Goal: Entertainment & Leisure: Browse casually

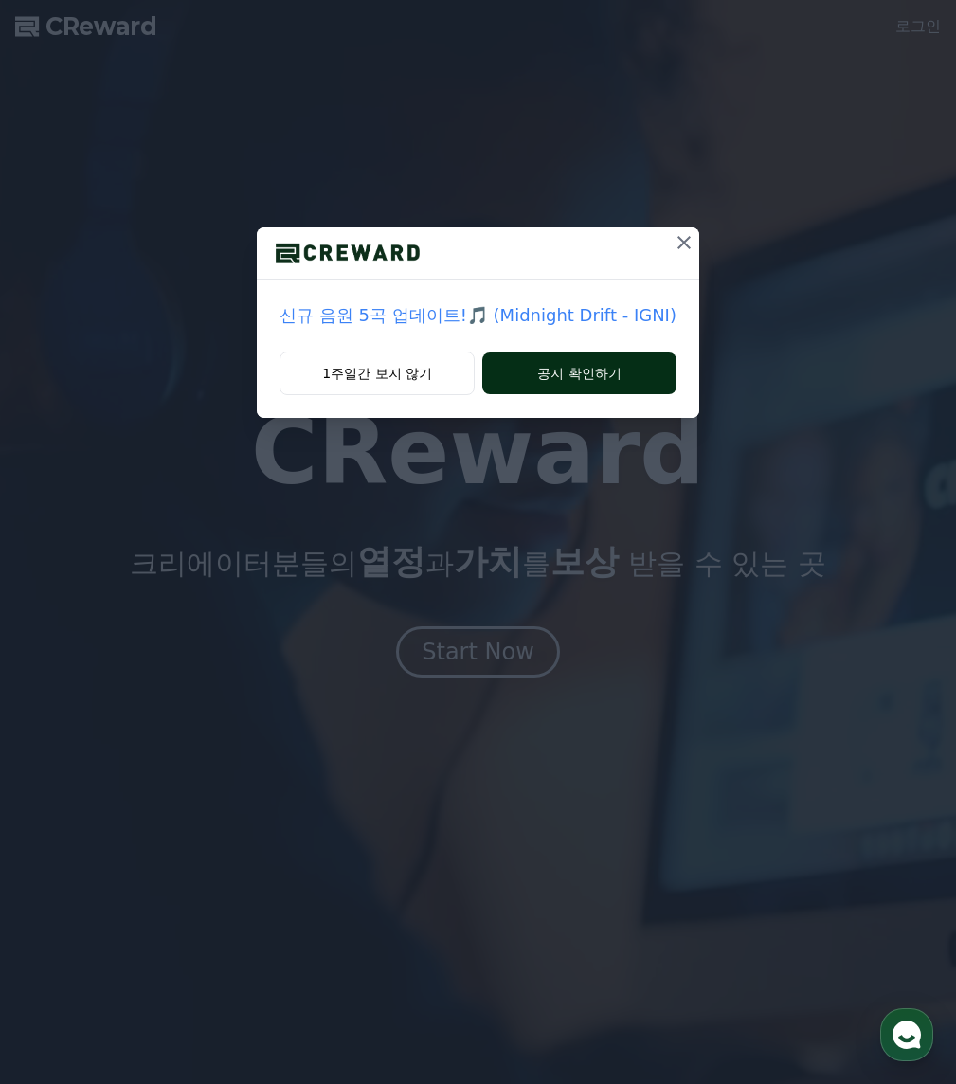
click at [617, 371] on button "공지 확인하기" at bounding box center [579, 374] width 194 height 42
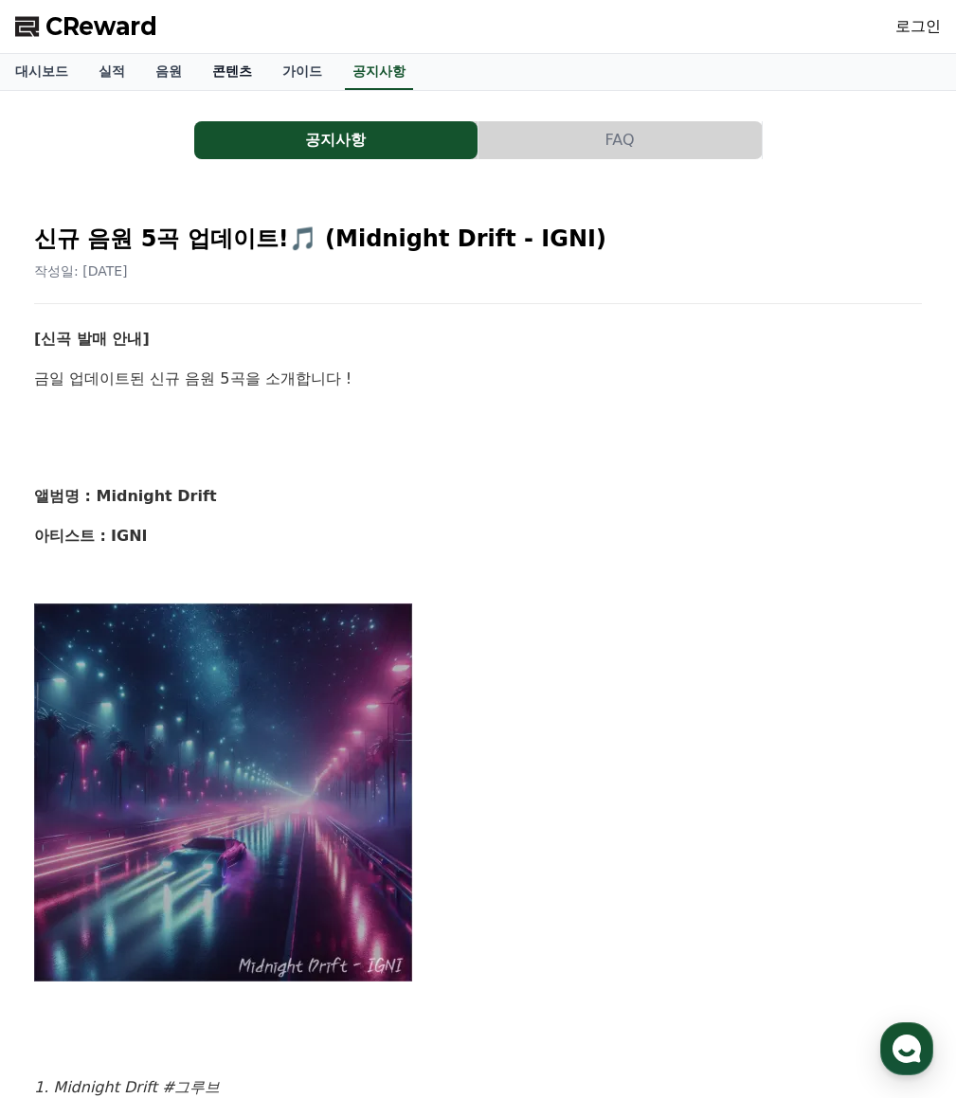
click at [229, 75] on link "콘텐츠" at bounding box center [232, 72] width 70 height 36
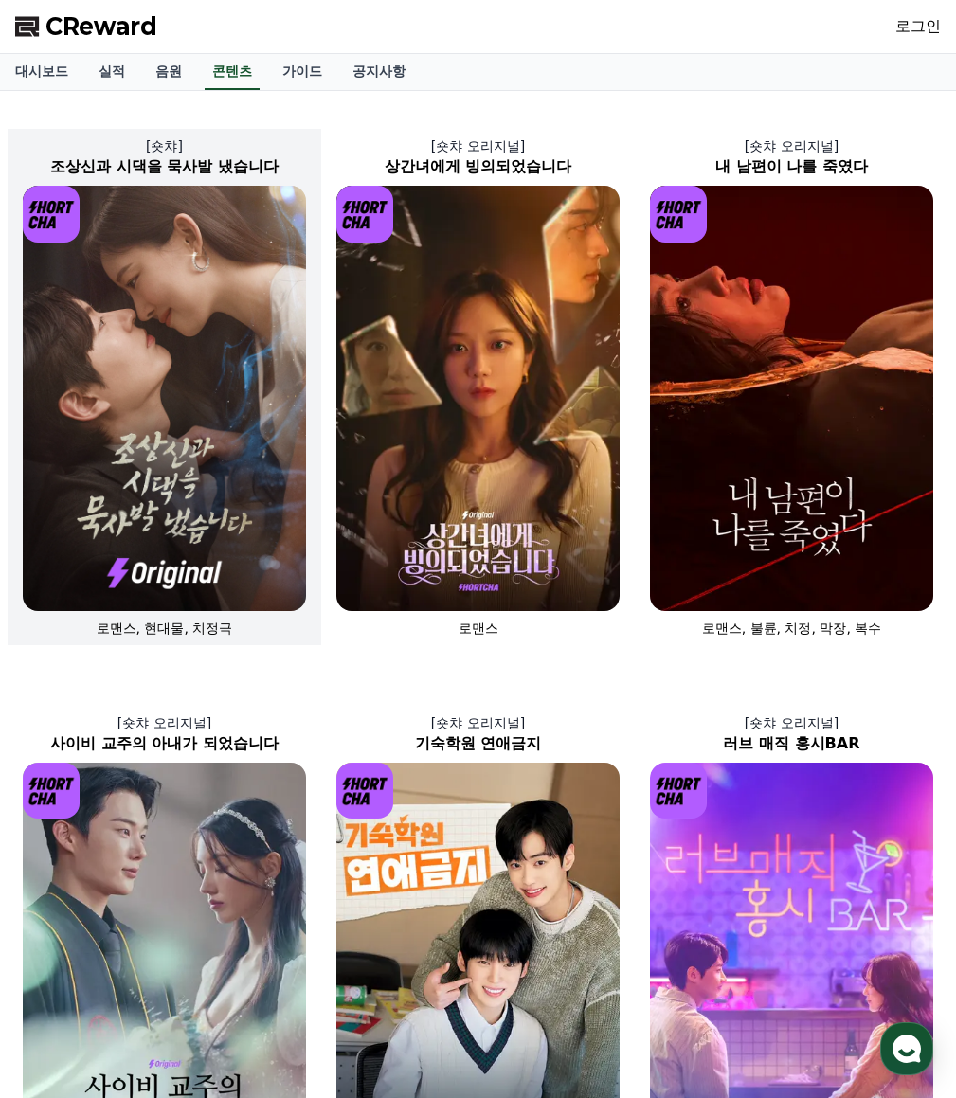
click at [133, 314] on img at bounding box center [164, 399] width 283 height 426
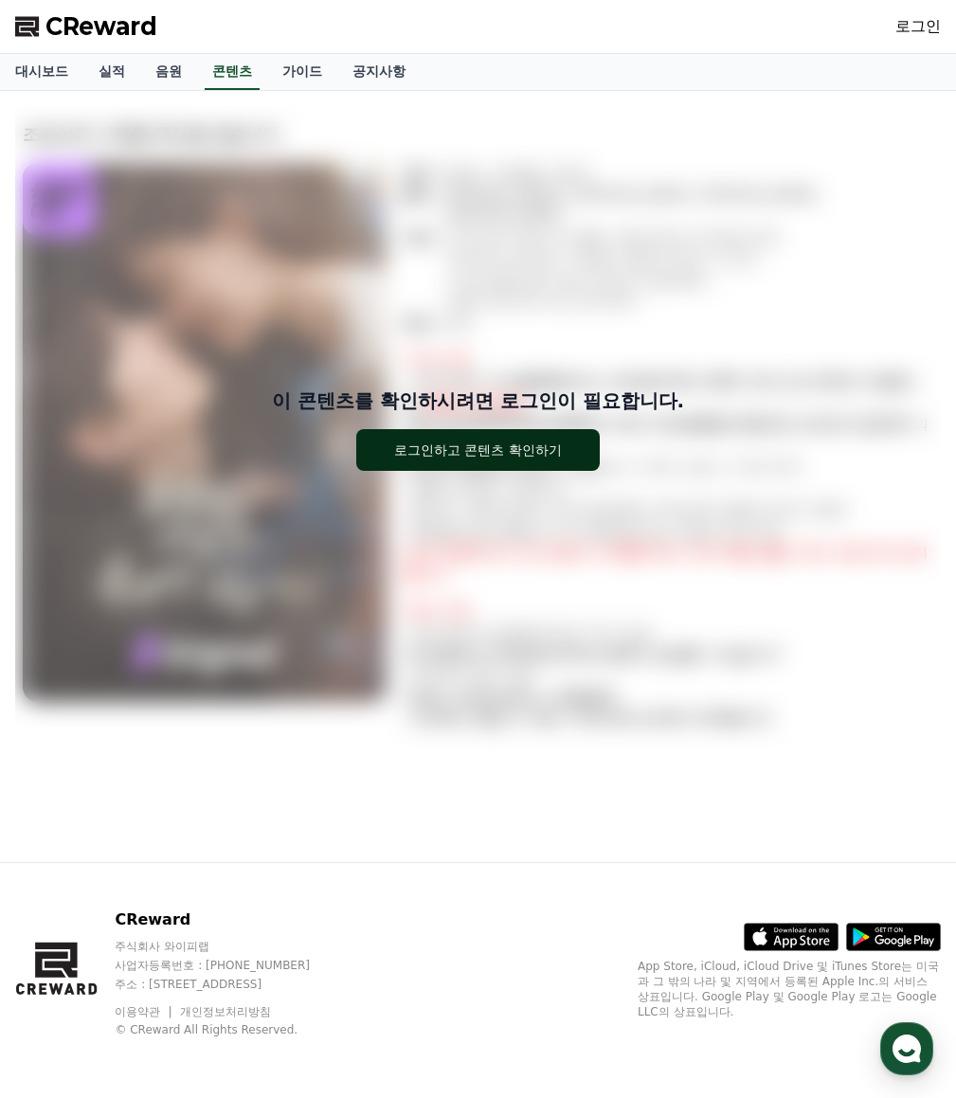
click at [441, 441] on div "로그인하고 콘텐츠 확인하기" at bounding box center [478, 450] width 168 height 19
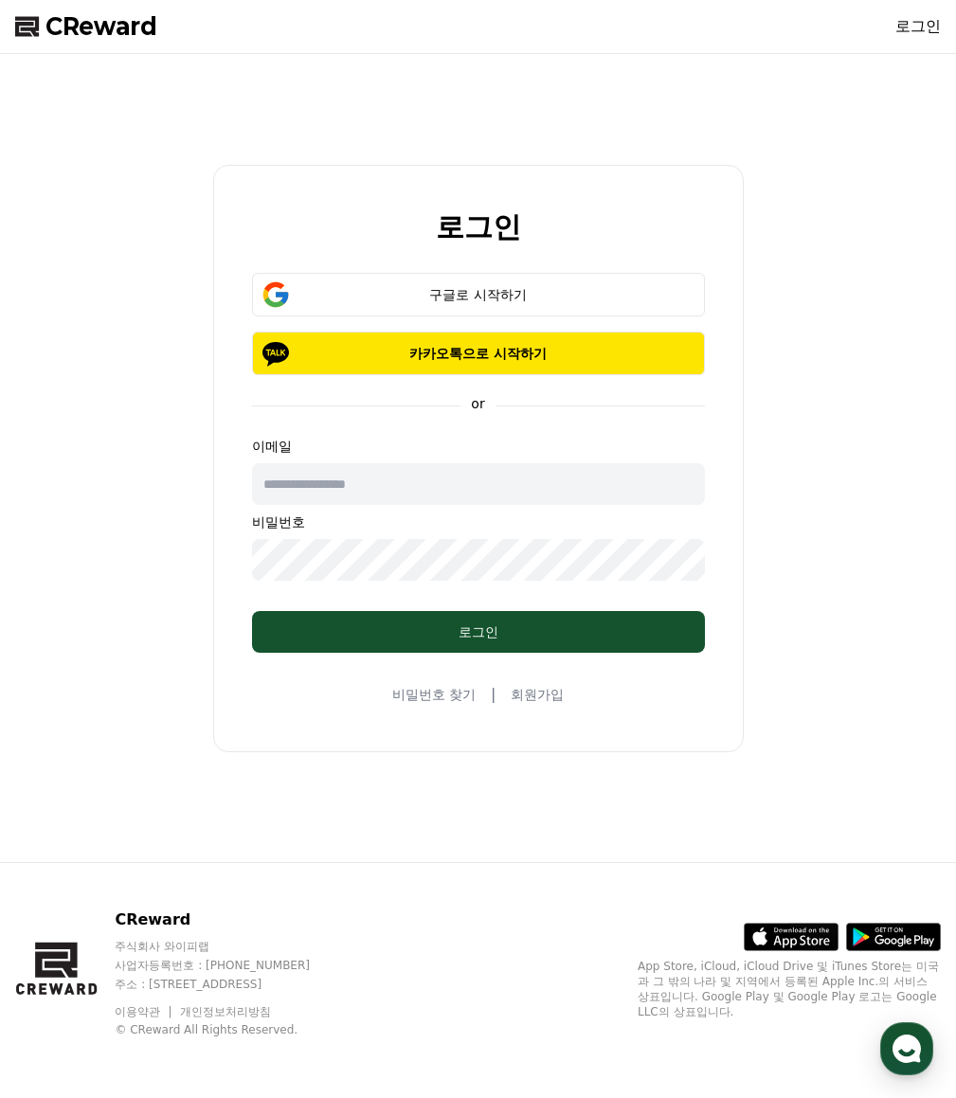
click at [398, 485] on input "text" at bounding box center [478, 484] width 453 height 42
type input "**********"
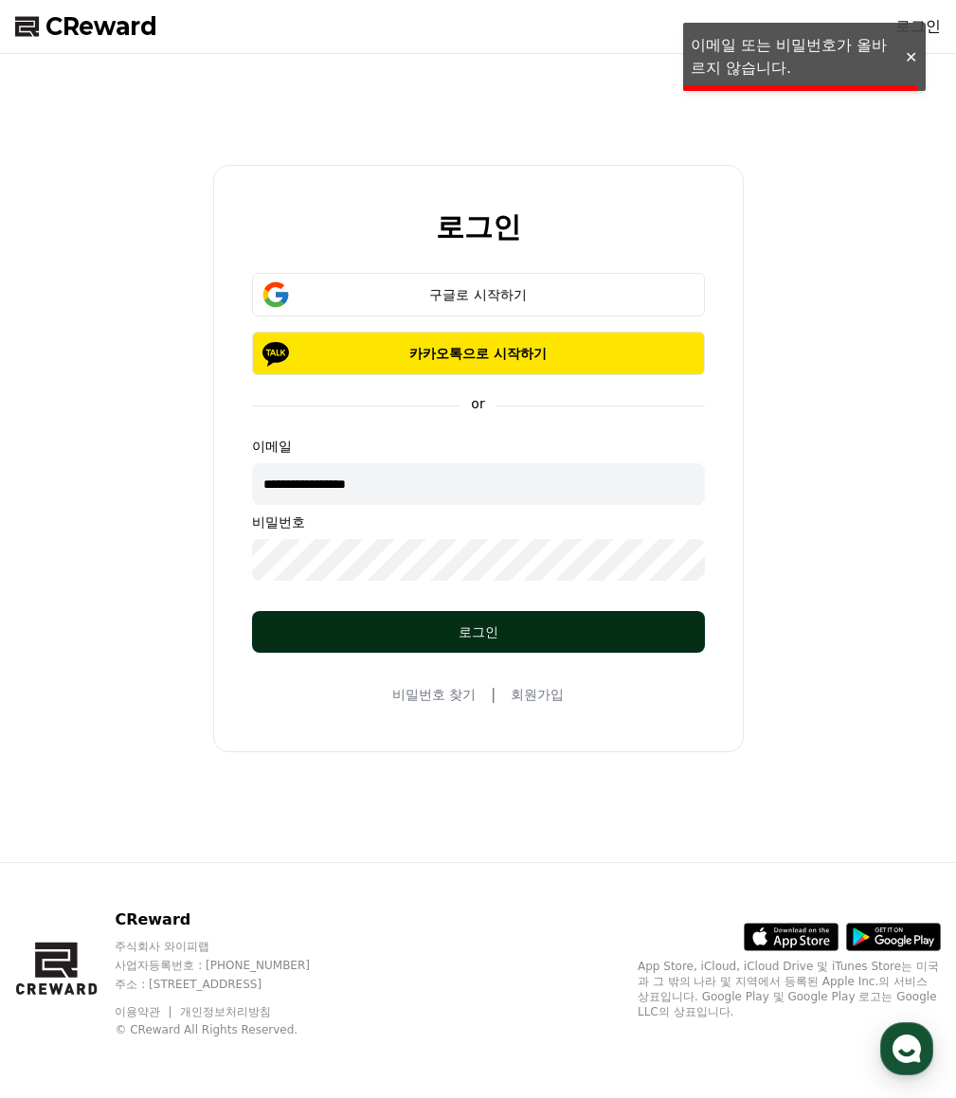
click at [477, 631] on div "로그인" at bounding box center [478, 632] width 377 height 19
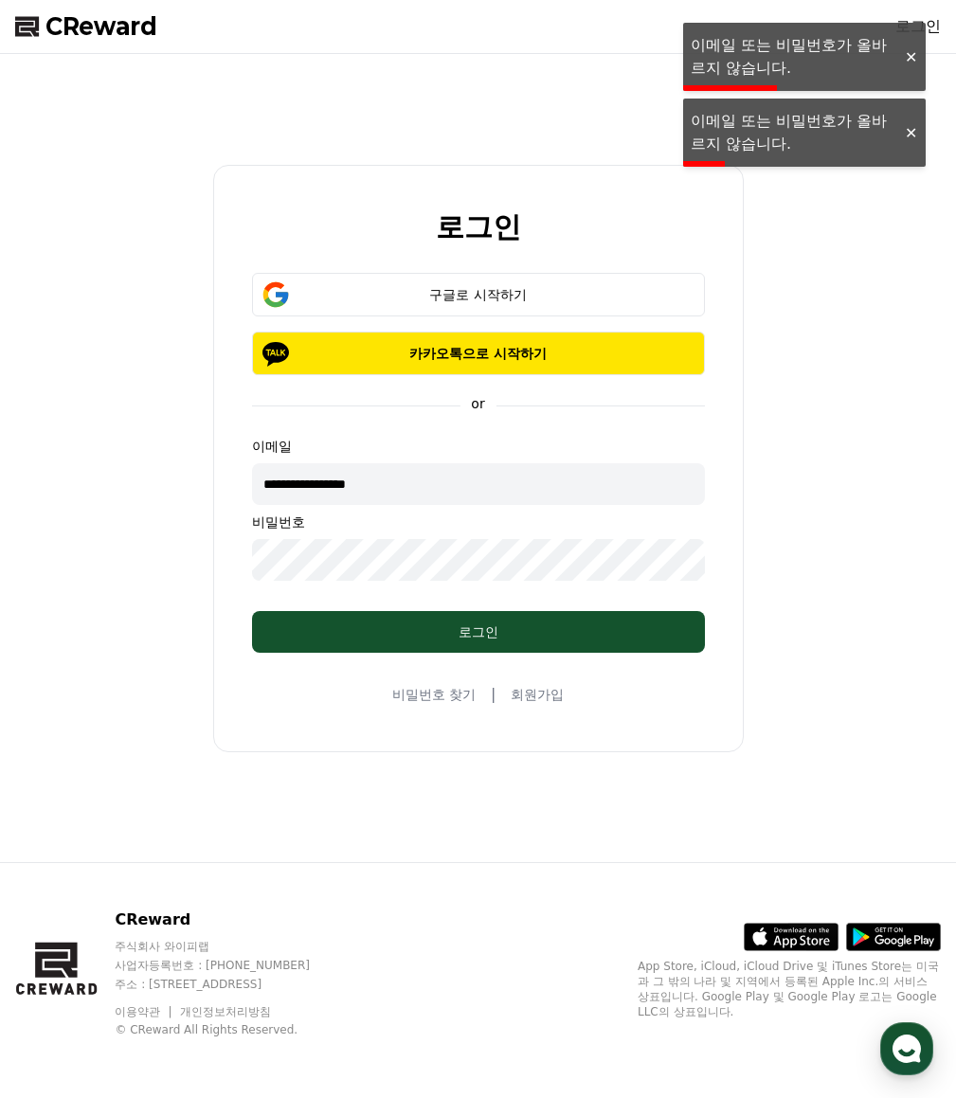
click at [156, 556] on div "**********" at bounding box center [478, 458] width 941 height 793
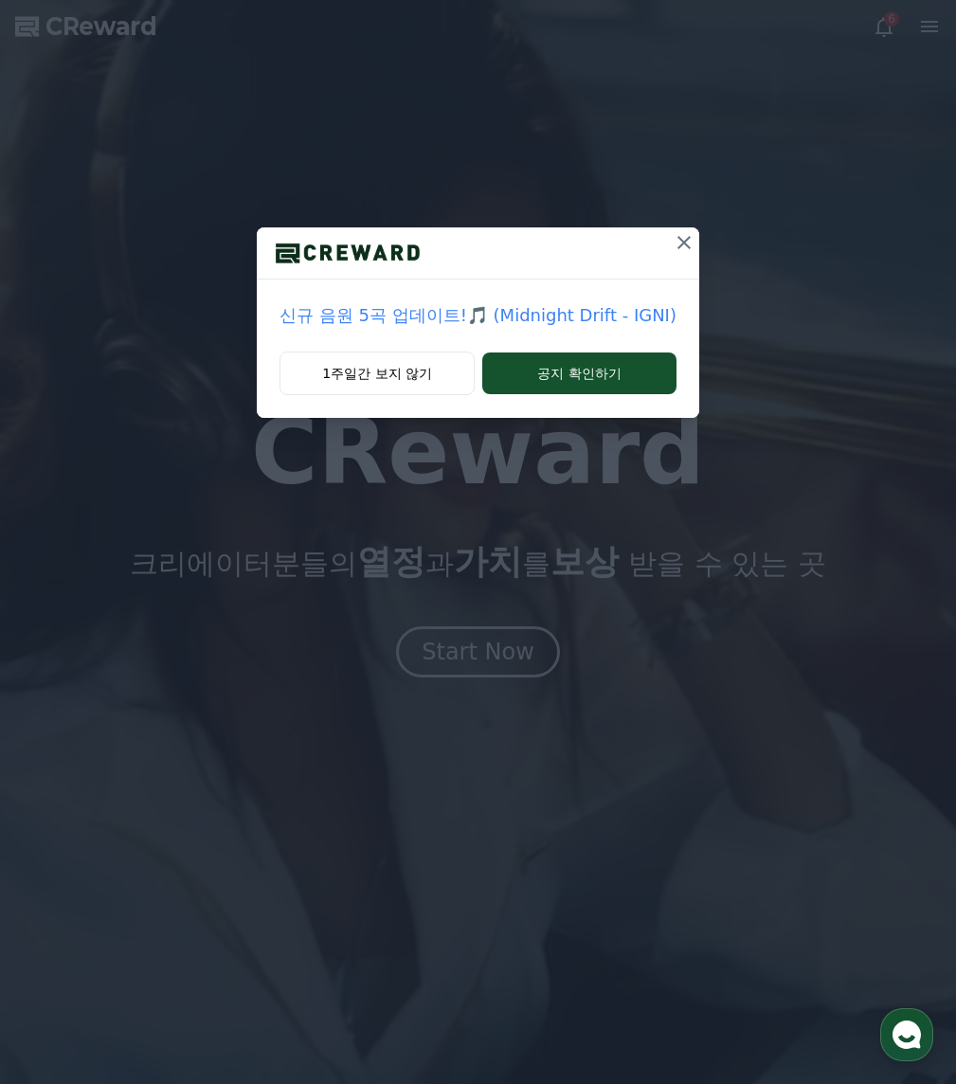
click at [680, 240] on icon at bounding box center [684, 242] width 23 height 23
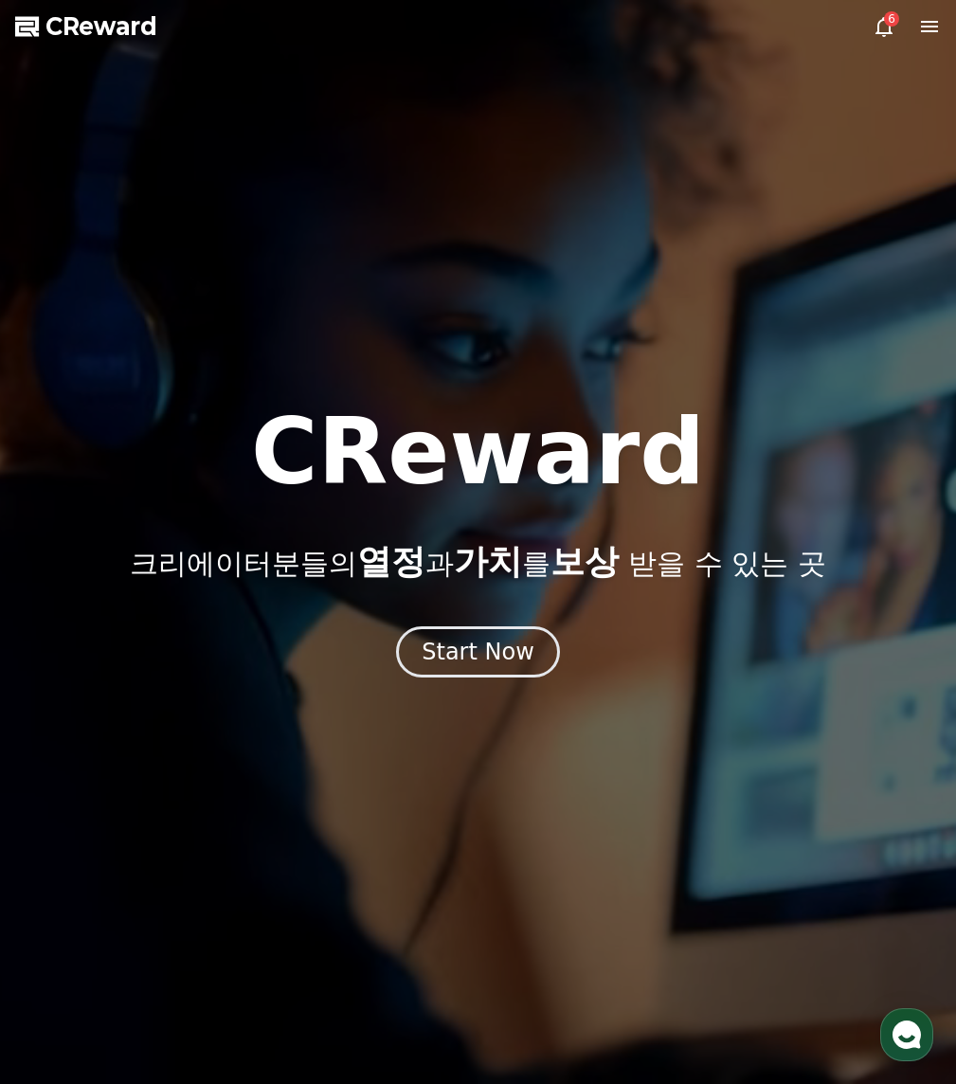
click at [881, 23] on icon at bounding box center [884, 26] width 23 height 23
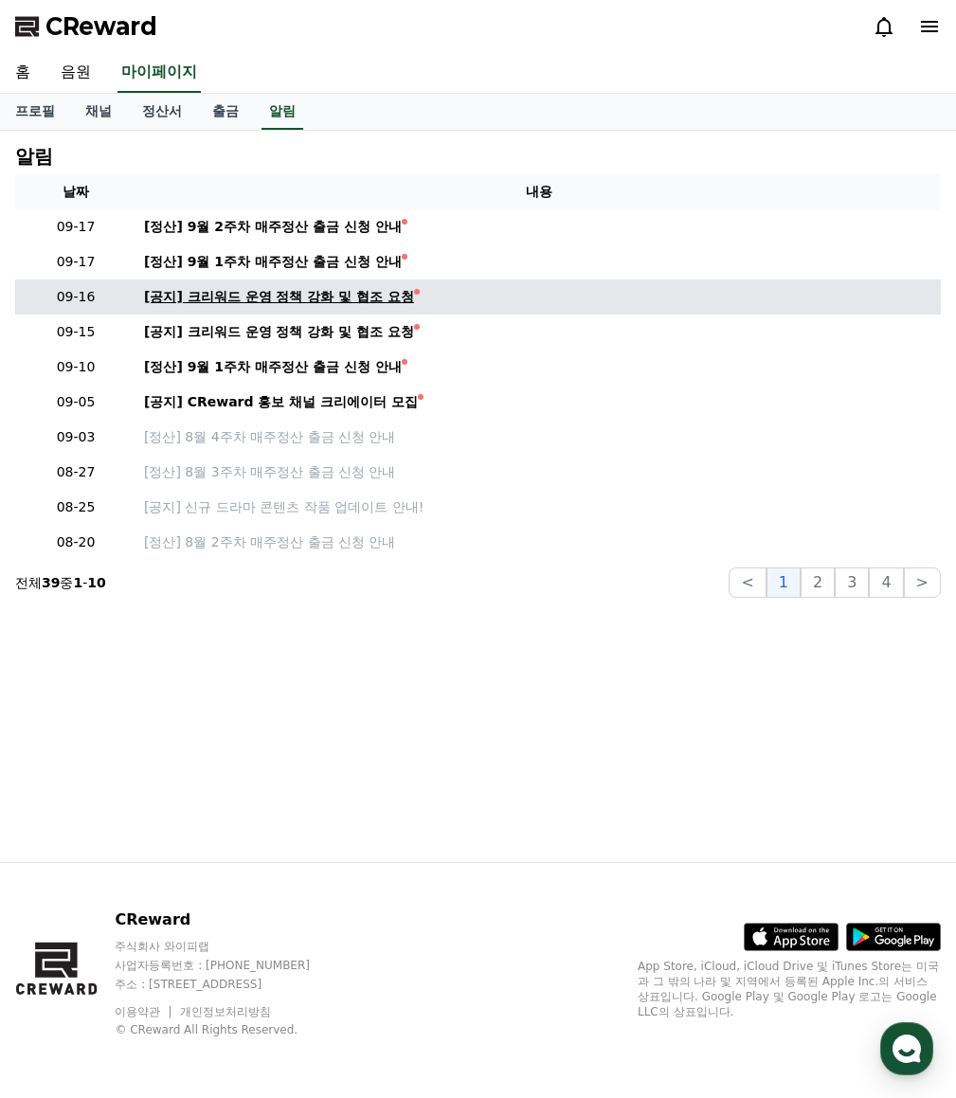
click at [206, 297] on div "[공지] 크리워드 운영 정책 강화 및 협조 요청" at bounding box center [279, 297] width 270 height 20
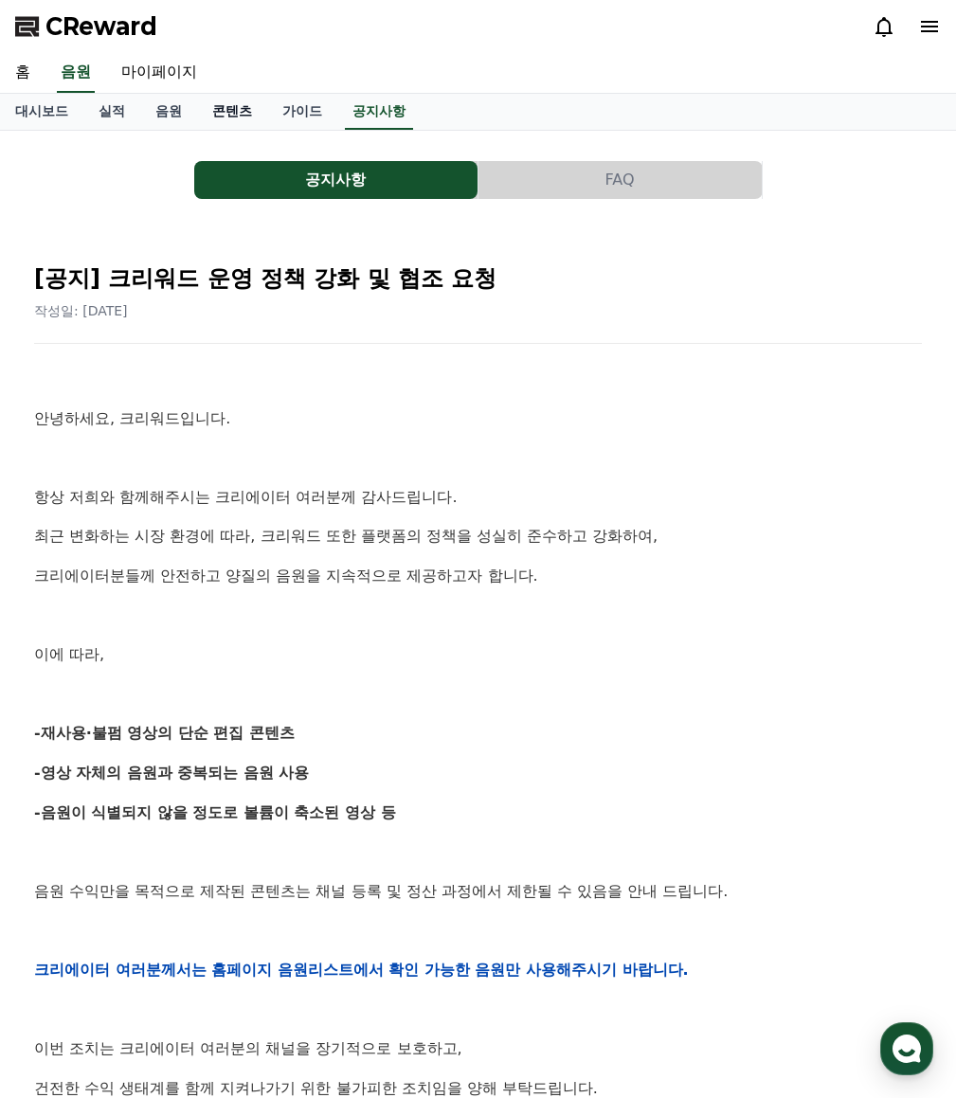
click at [221, 108] on link "콘텐츠" at bounding box center [232, 112] width 70 height 36
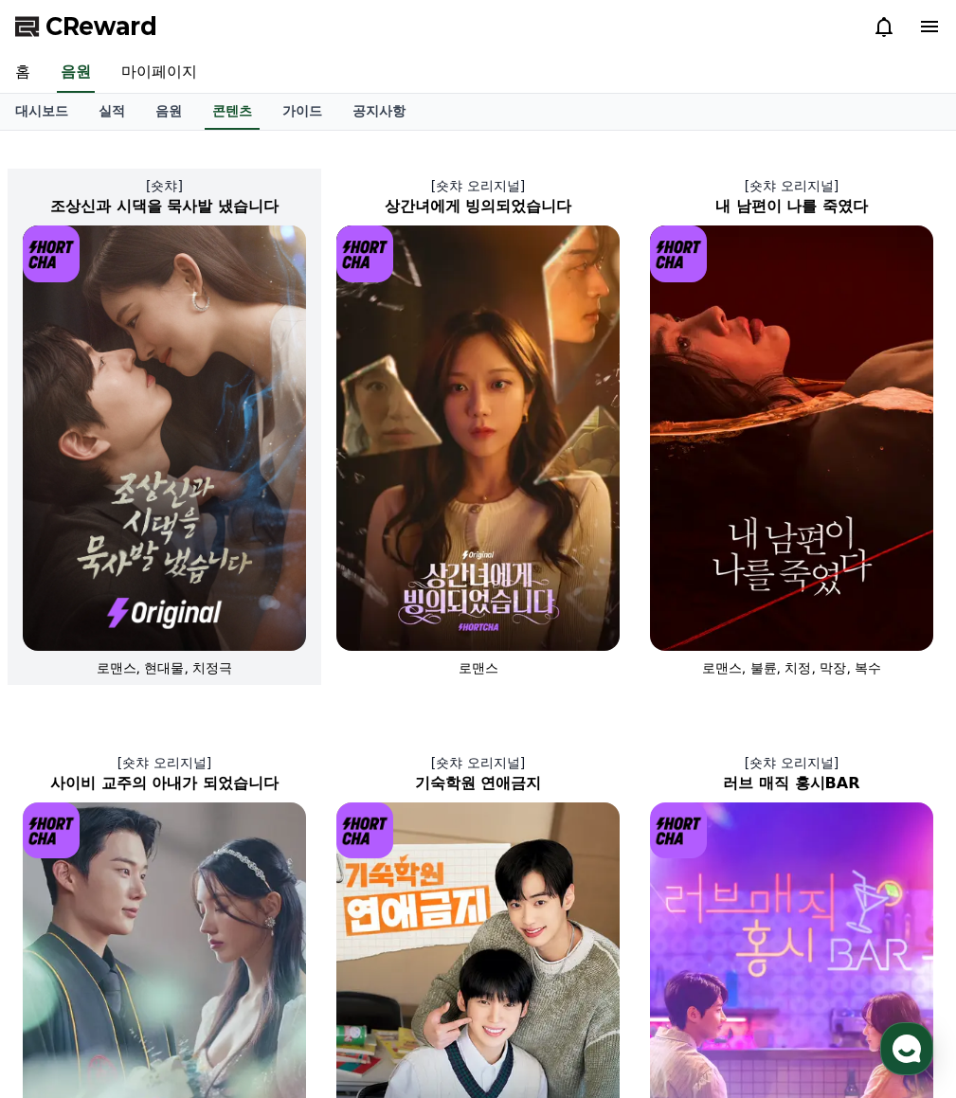
click at [138, 317] on img at bounding box center [164, 439] width 283 height 426
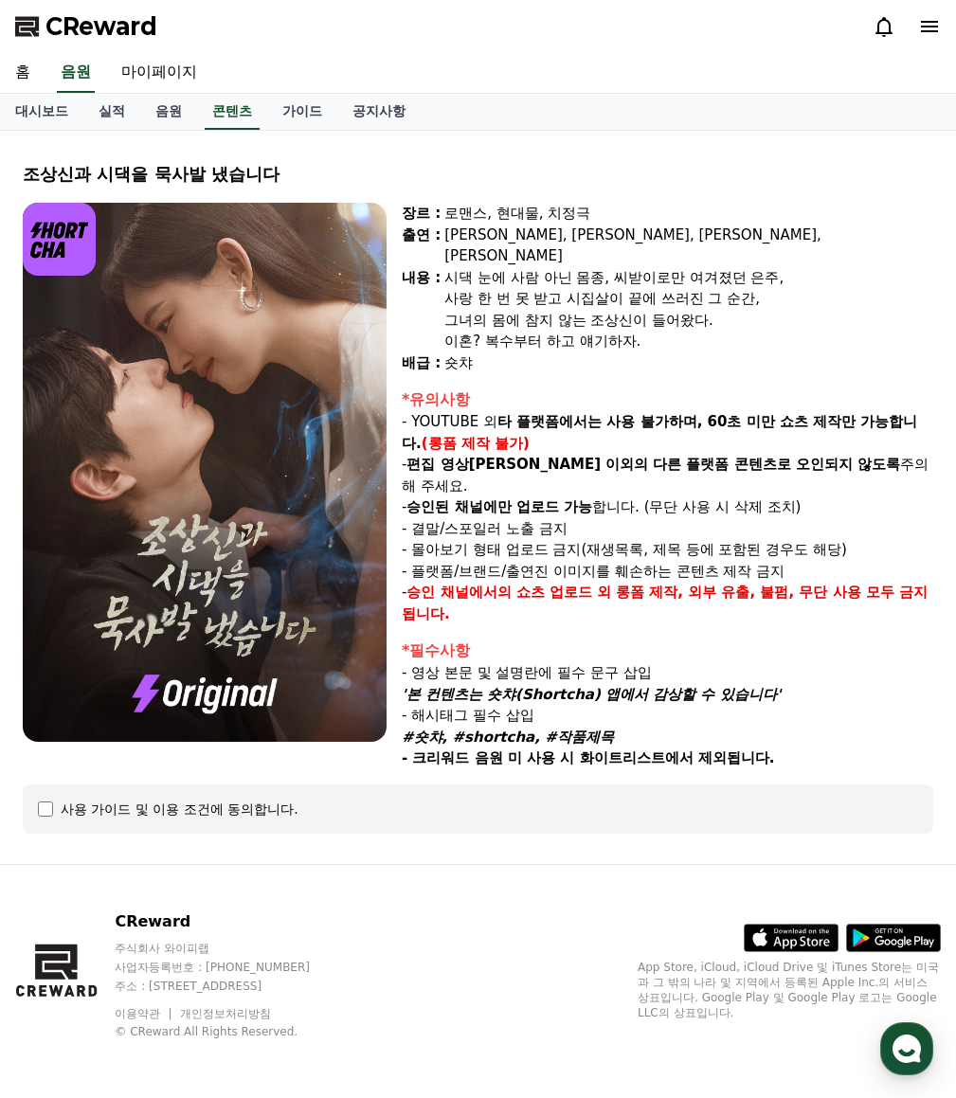
drag, startPoint x: 285, startPoint y: 175, endPoint x: 25, endPoint y: 178, distance: 260.7
click at [25, 178] on div "조상신과 시댁을 묵사발 냈습니다" at bounding box center [478, 174] width 911 height 27
copy div "조상신과 시댁을 묵사발 냈습니다"
drag, startPoint x: 451, startPoint y: 254, endPoint x: 740, endPoint y: 243, distance: 289.3
click at [741, 243] on div "장르 : 로맨스, 현대물, 치정극 출연 : 최윤정, 정시현, 신영찬, 송경아 내용 : 시댁 눈에 사람 아닌 몸종, 씨받이로만 여겨졌던 은주, …" at bounding box center [668, 288] width 532 height 171
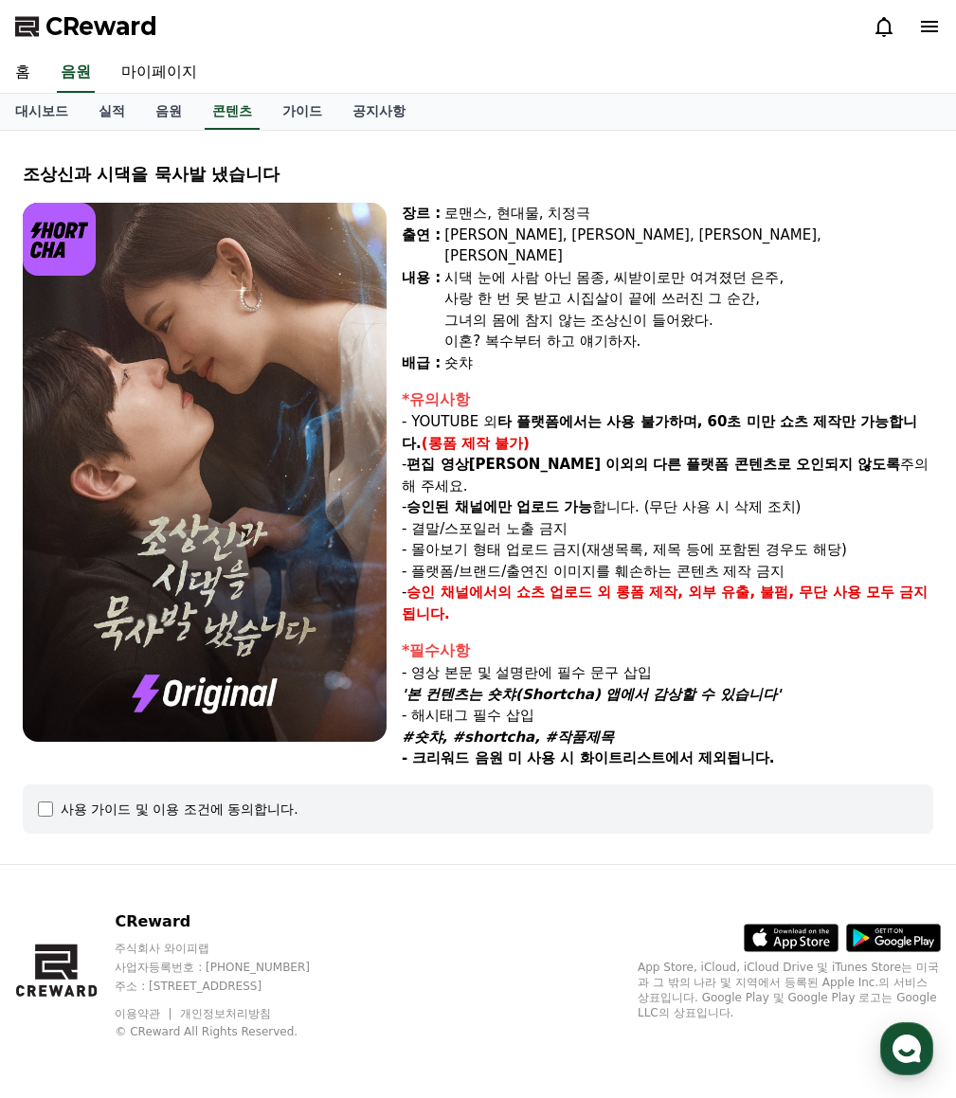
click at [469, 267] on div "시댁 눈에 사람 아닌 몸종, 씨받이로만 여겨졌던 은주," at bounding box center [689, 278] width 489 height 22
drag, startPoint x: 447, startPoint y: 252, endPoint x: 678, endPoint y: 323, distance: 241.0
click at [678, 323] on div "시댁 눈에 사람 아닌 몸종, 씨받이로만 여겨졌던 은주, 사랑 한 번 못 받고 시집살이 끝에 쓰러진 그 순간, 그녀의 몸에 참지 않는 조상신이 …" at bounding box center [689, 309] width 489 height 85
click at [677, 331] on div "이혼? 복수부터 하고 얘기하자." at bounding box center [689, 342] width 489 height 22
drag, startPoint x: 656, startPoint y: 324, endPoint x: 448, endPoint y: 245, distance: 222.0
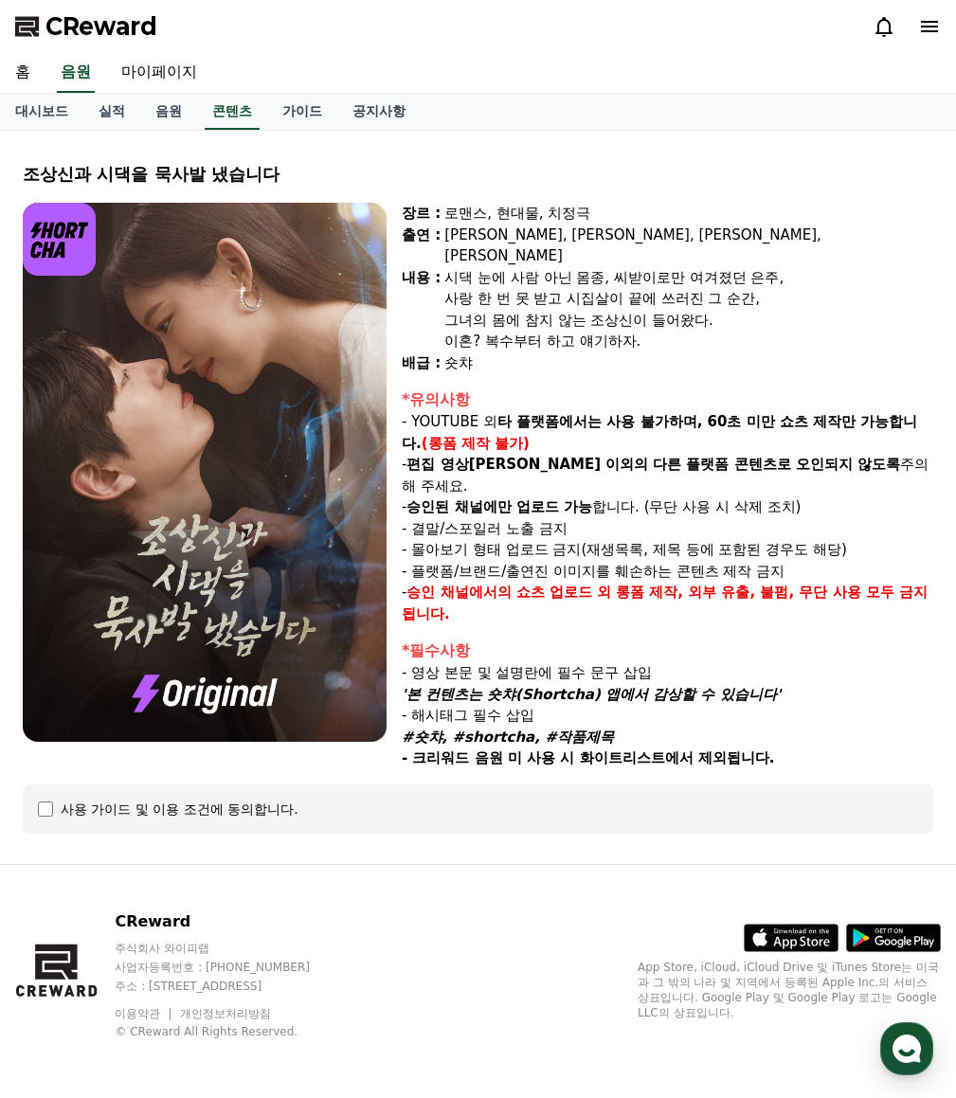
click at [448, 267] on div "시댁 눈에 사람 아닌 몸종, 씨받이로만 여겨졌던 은주, 사랑 한 번 못 받고 시집살이 끝에 쓰러진 그 순간, 그녀의 몸에 참지 않는 조상신이 …" at bounding box center [689, 309] width 489 height 85
click at [579, 310] on div "그녀의 몸에 참지 않는 조상신이 들어왔다." at bounding box center [689, 321] width 489 height 22
drag, startPoint x: 494, startPoint y: 715, endPoint x: 659, endPoint y: 714, distance: 164.9
click at [659, 750] on strong "- 크리워드 음원 미 사용 시 화이트리스트에서 제외됩니다." at bounding box center [588, 758] width 372 height 17
click at [614, 539] on p "- 몰아보기 형태 업로드 금지(재생목록, 제목 등에 포함된 경우도 해당)" at bounding box center [668, 550] width 532 height 22
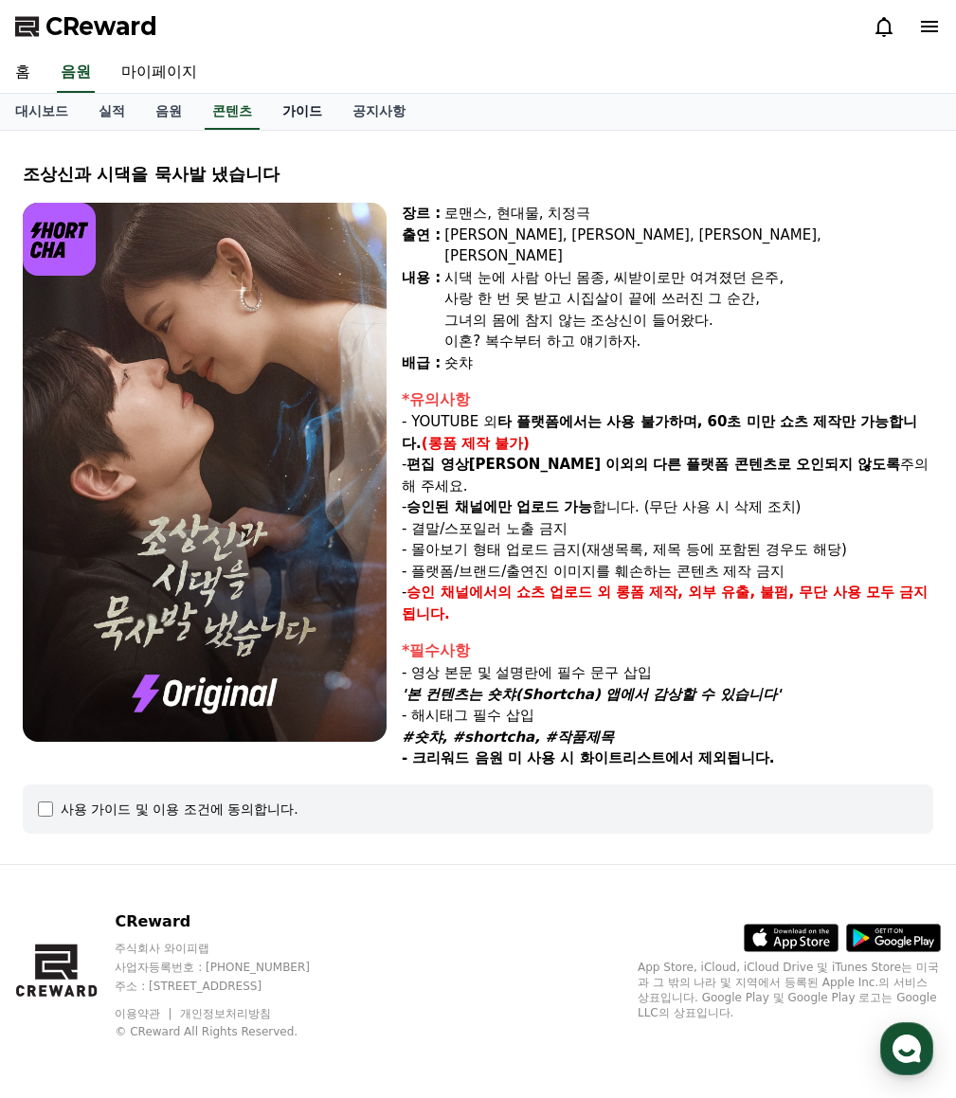
click at [279, 114] on link "가이드" at bounding box center [302, 112] width 70 height 36
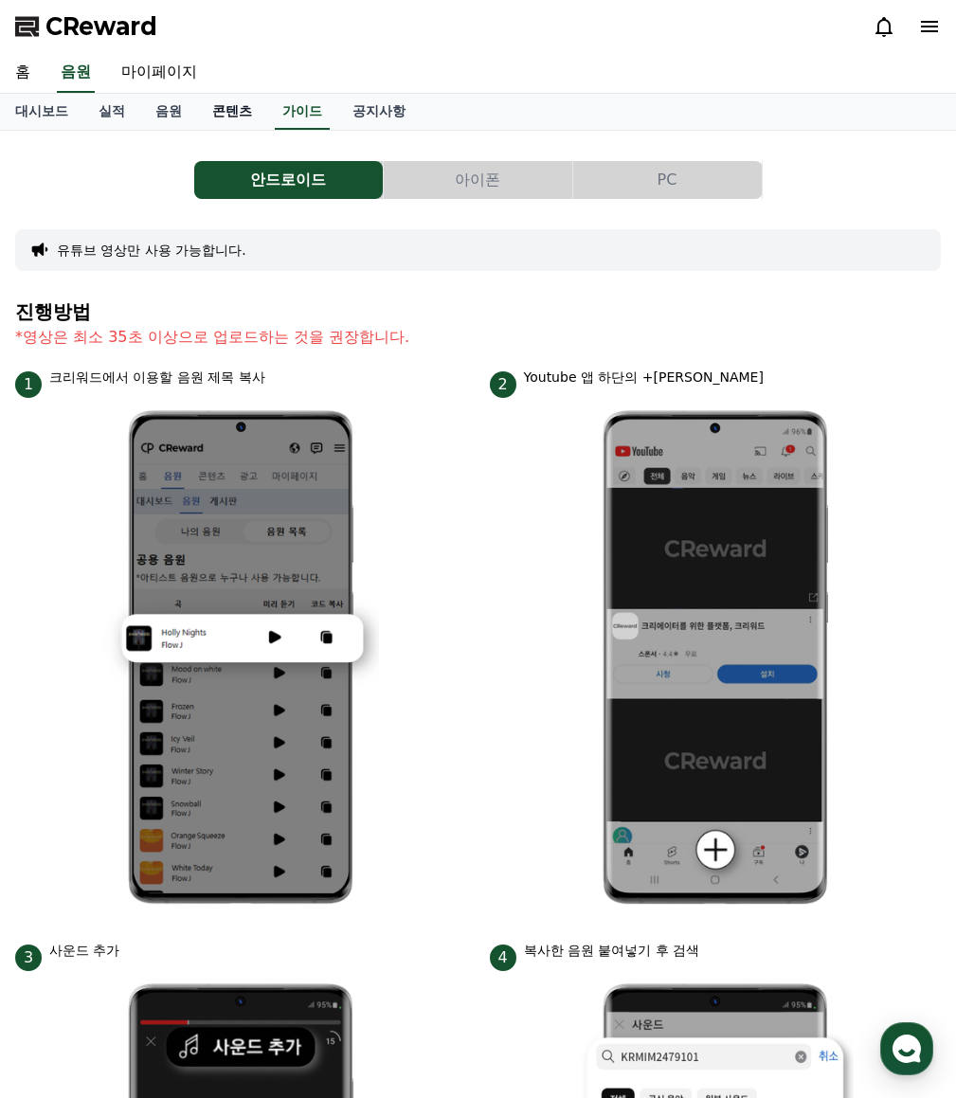
click at [231, 110] on link "콘텐츠" at bounding box center [232, 112] width 70 height 36
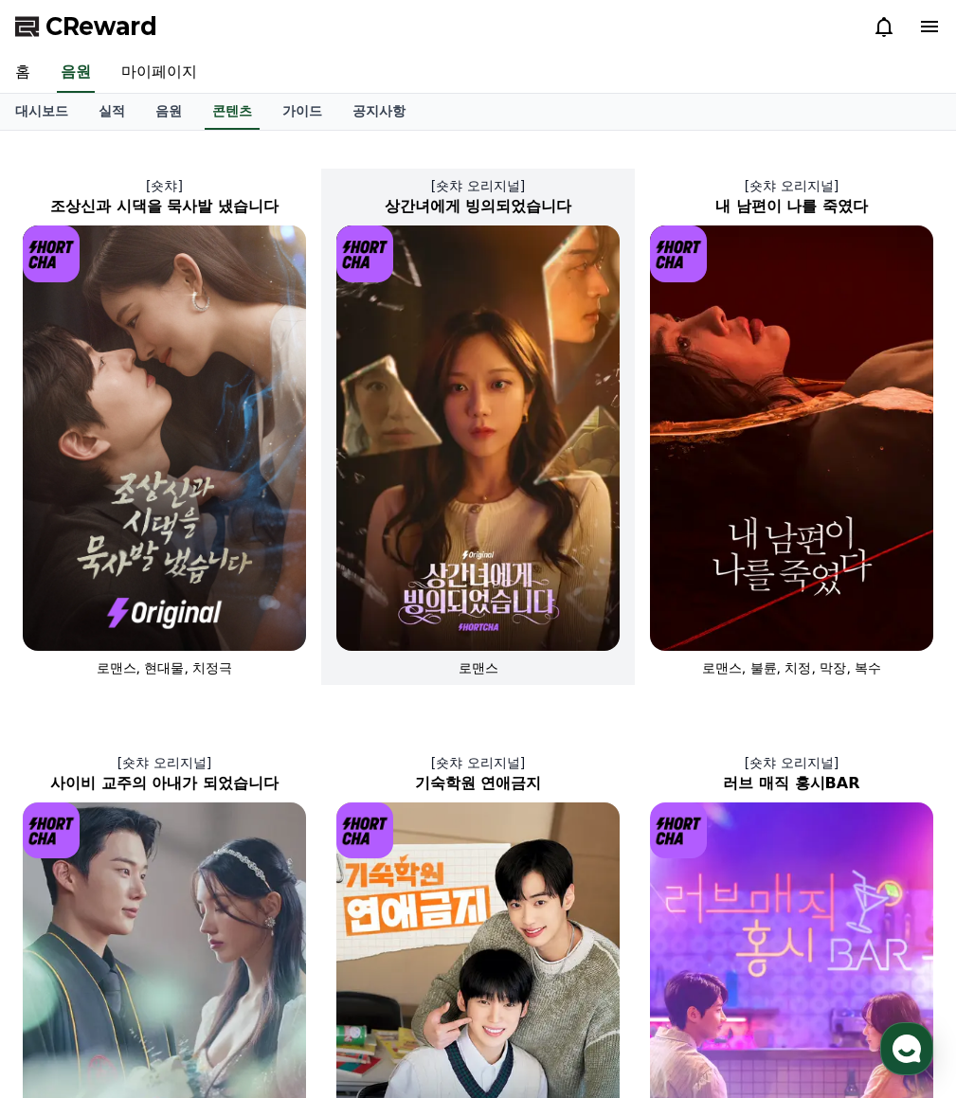
click at [400, 325] on img at bounding box center [477, 439] width 283 height 426
